Goal: Information Seeking & Learning: Learn about a topic

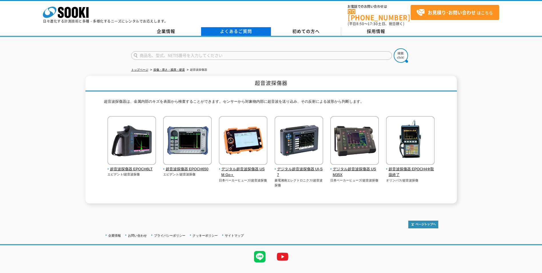
click at [234, 27] on link "よくあるご質問" at bounding box center [236, 31] width 70 height 9
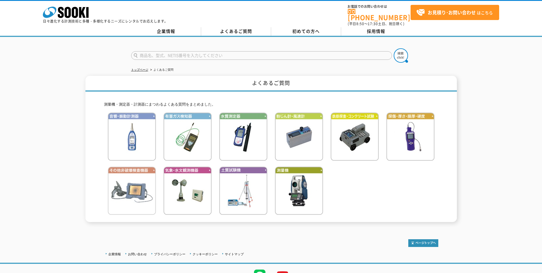
click at [141, 185] on img at bounding box center [132, 190] width 48 height 48
click at [78, 15] on icon at bounding box center [75, 12] width 6 height 11
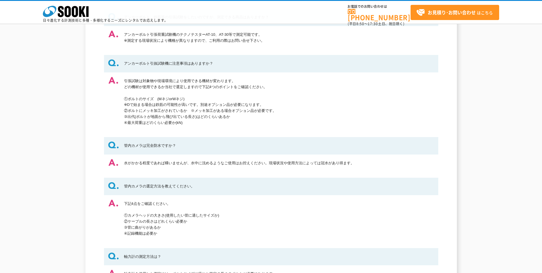
scroll to position [423, 0]
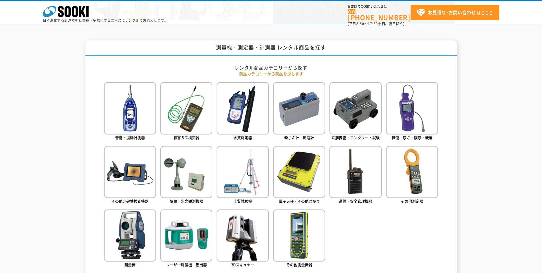
scroll to position [257, 0]
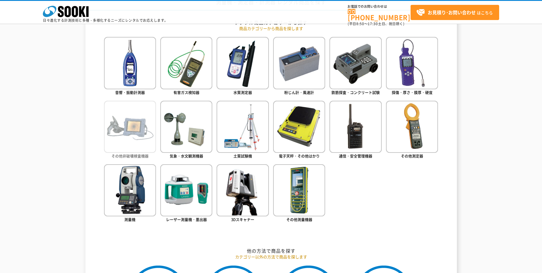
click at [140, 115] on img at bounding box center [130, 127] width 52 height 52
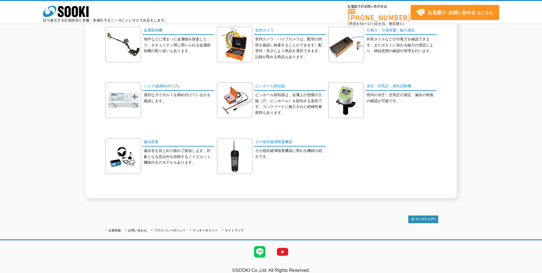
scroll to position [187, 0]
